Goal: Information Seeking & Learning: Learn about a topic

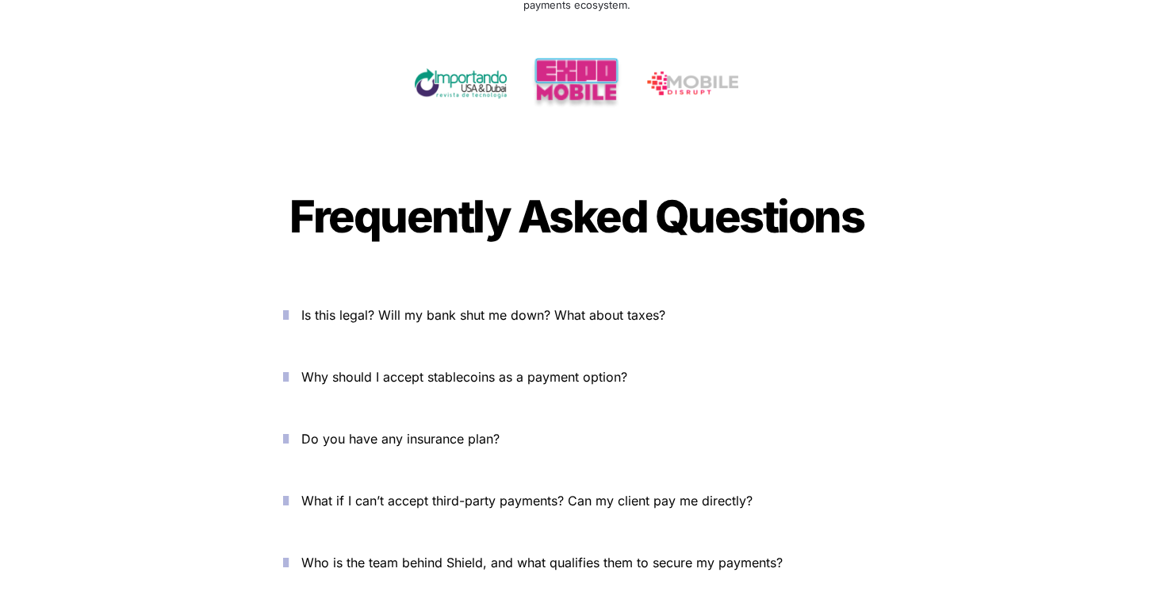
scroll to position [5718, 0]
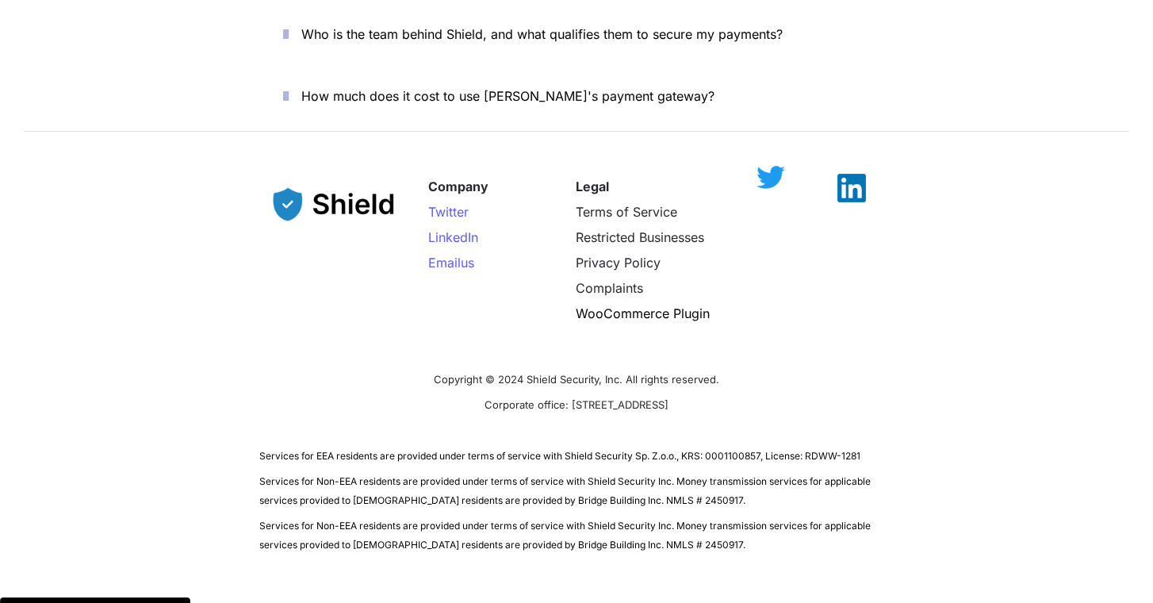
click at [771, 166] on img at bounding box center [770, 177] width 29 height 23
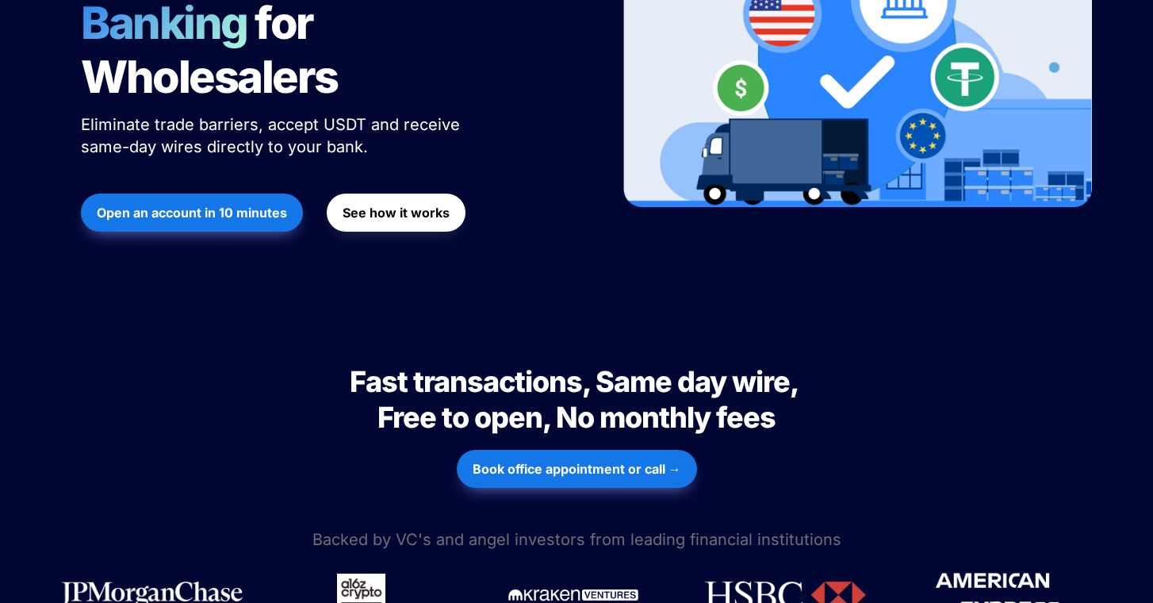
scroll to position [0, 0]
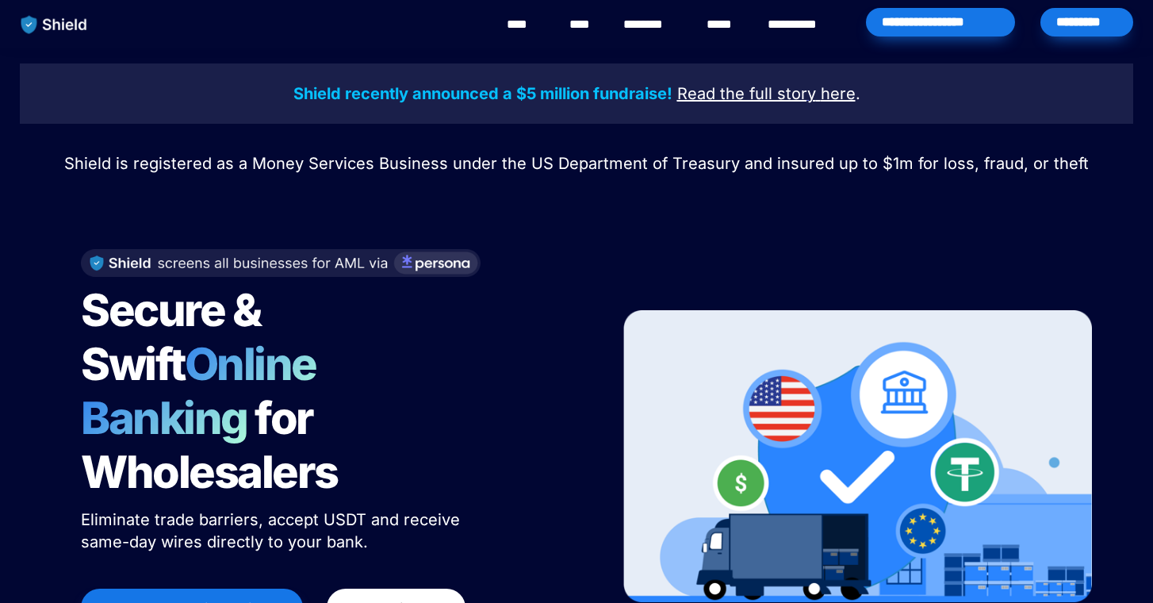
click at [690, 98] on u "Read the full story" at bounding box center [746, 93] width 139 height 19
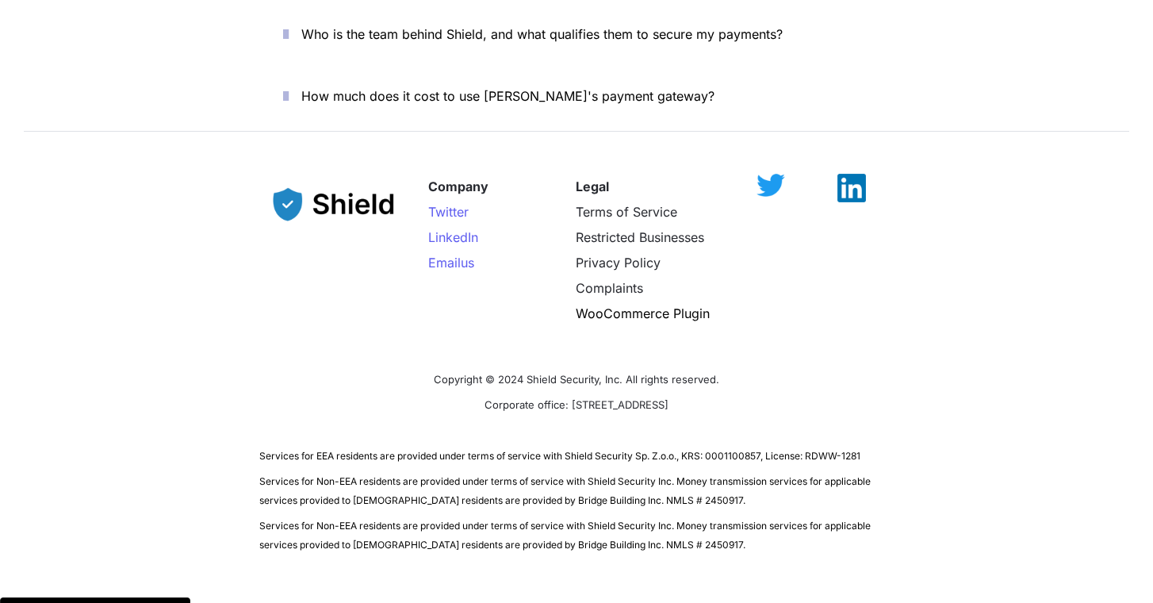
scroll to position [5690, 0]
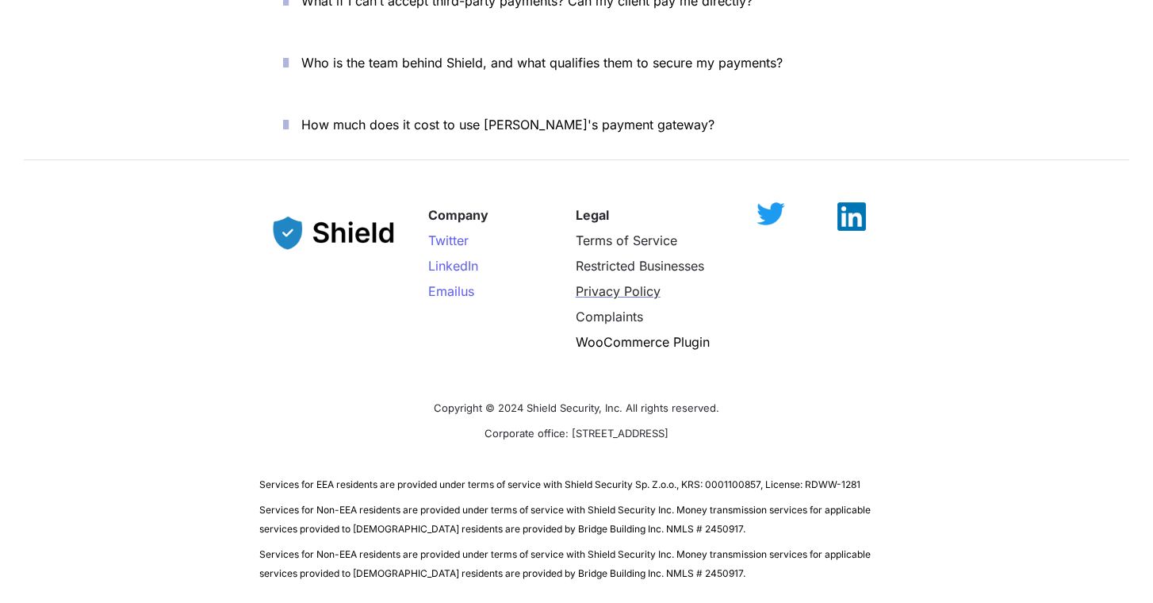
click at [625, 283] on span "Privacy Policy" at bounding box center [618, 291] width 85 height 16
click at [592, 232] on span "Terms of Service" at bounding box center [626, 240] width 101 height 16
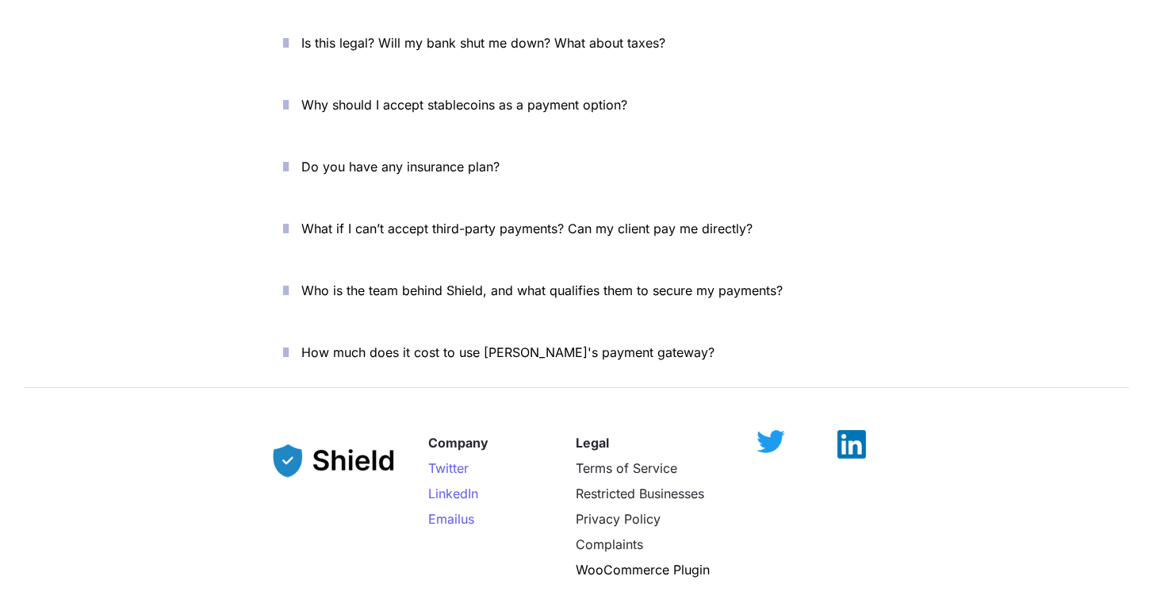
scroll to position [5718, 0]
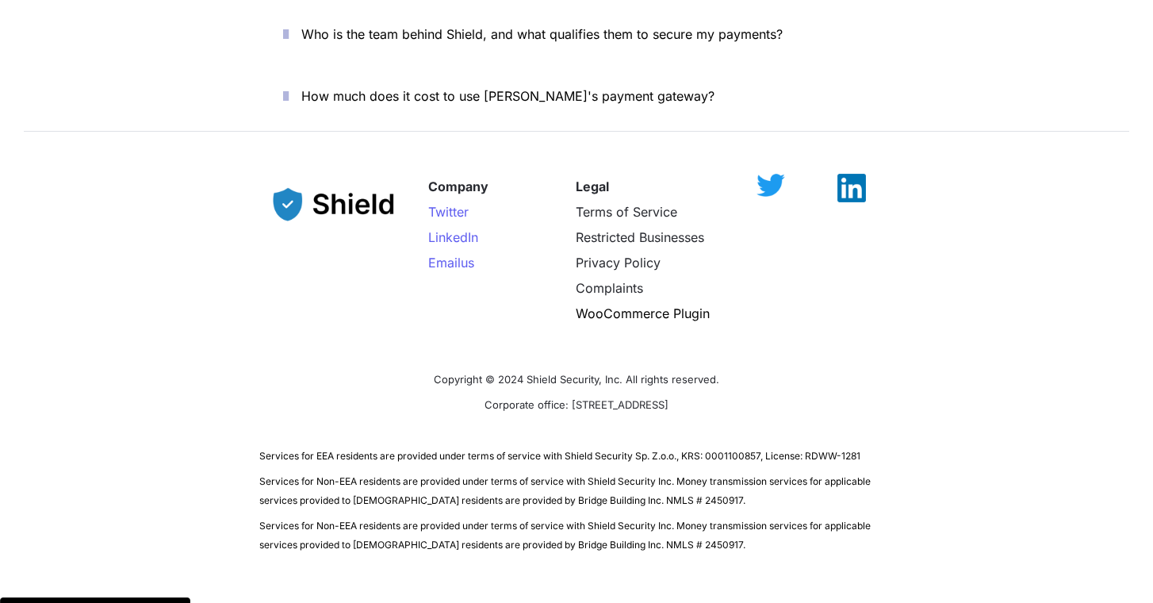
click at [484, 398] on span "Corporate office: [STREET_ADDRESS]" at bounding box center [576, 404] width 184 height 13
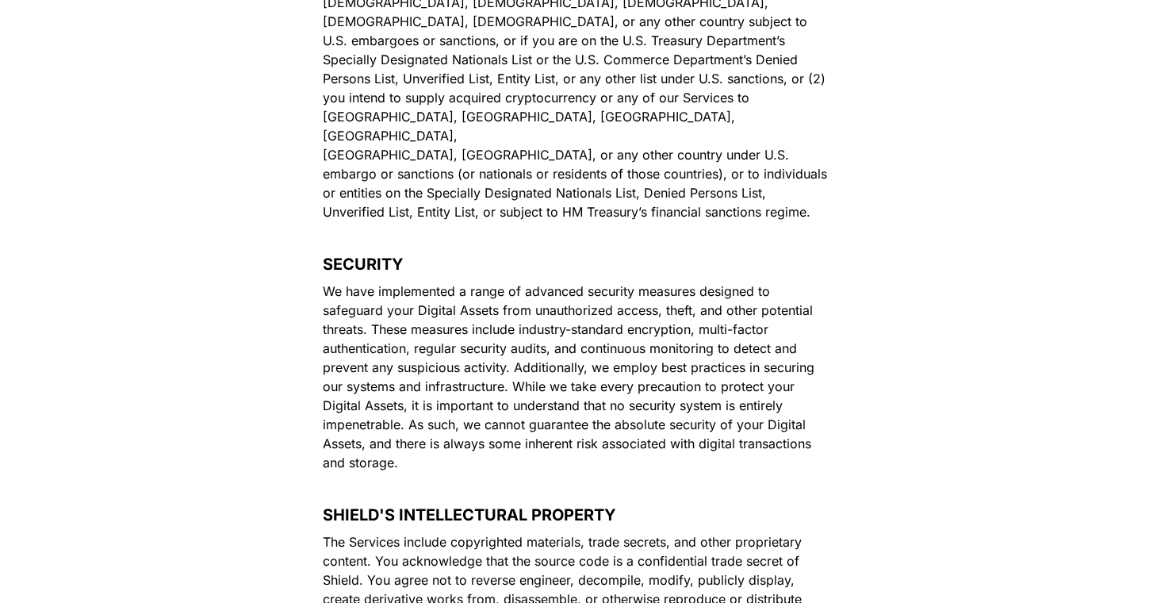
scroll to position [6893, 0]
